Goal: Transaction & Acquisition: Purchase product/service

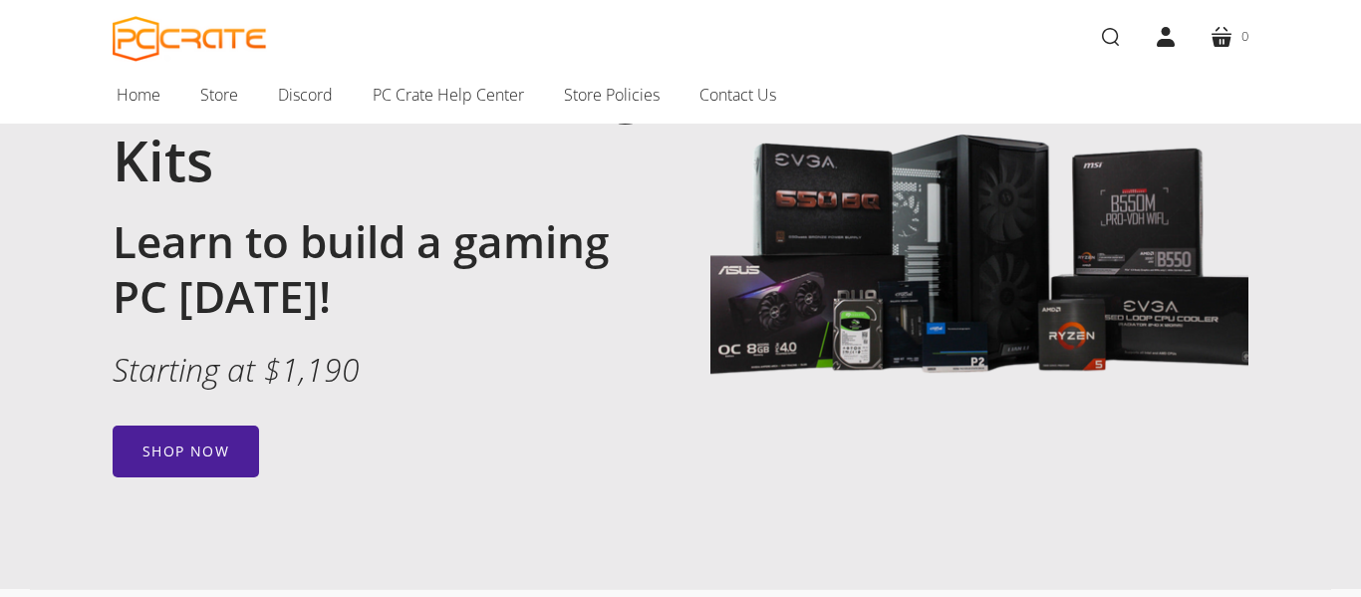
scroll to position [162, 0]
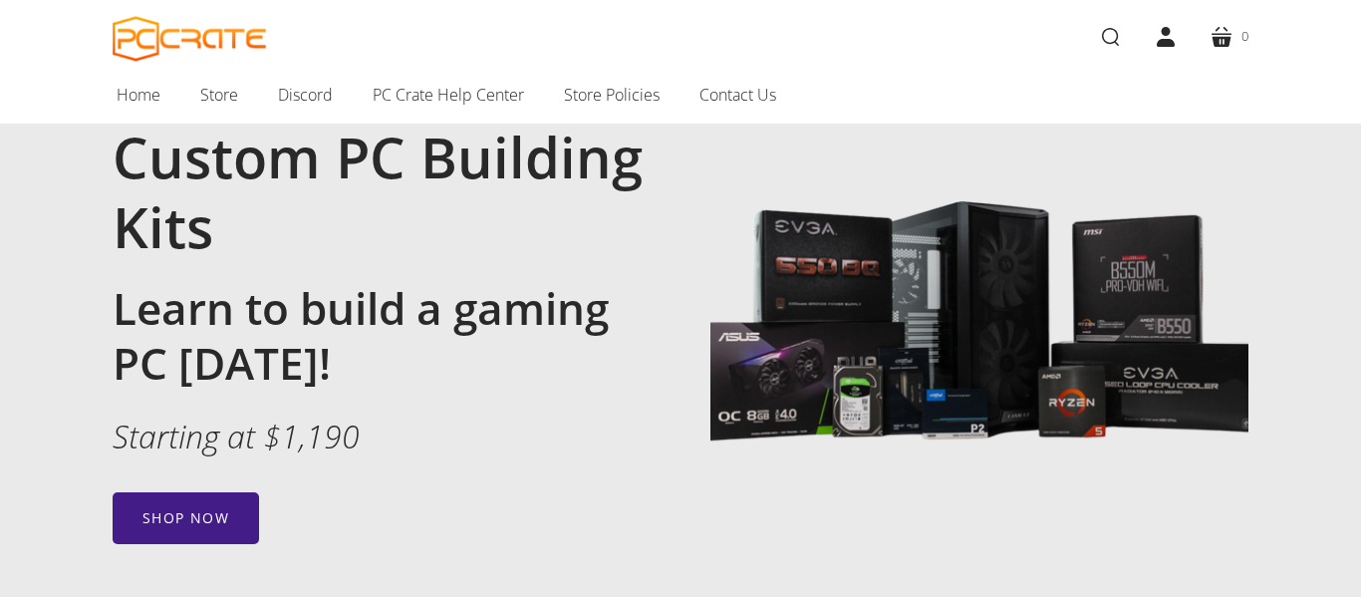
click at [199, 512] on link "Shop now" at bounding box center [186, 518] width 147 height 52
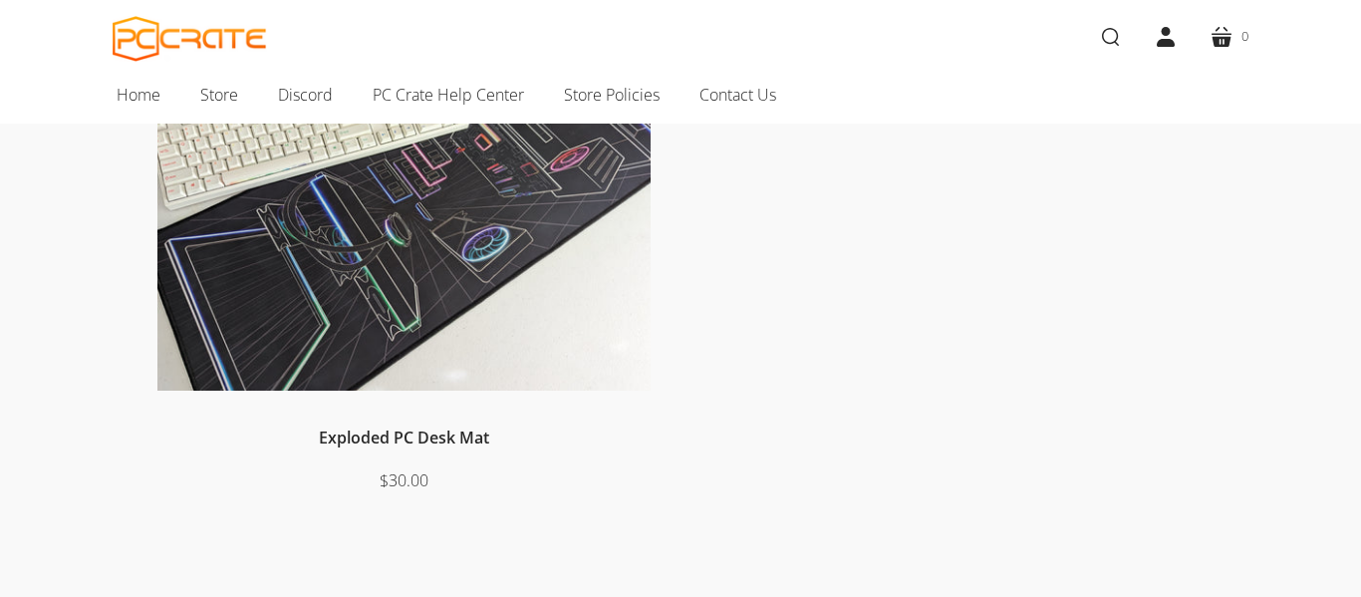
scroll to position [222, 0]
